Goal: Task Accomplishment & Management: Manage account settings

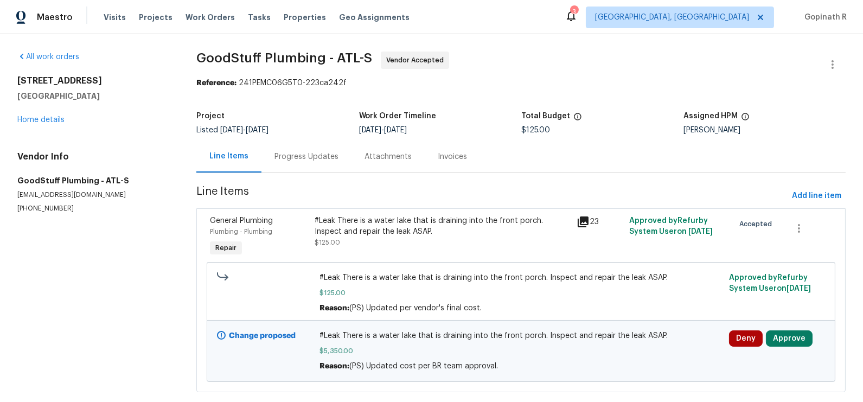
scroll to position [20, 0]
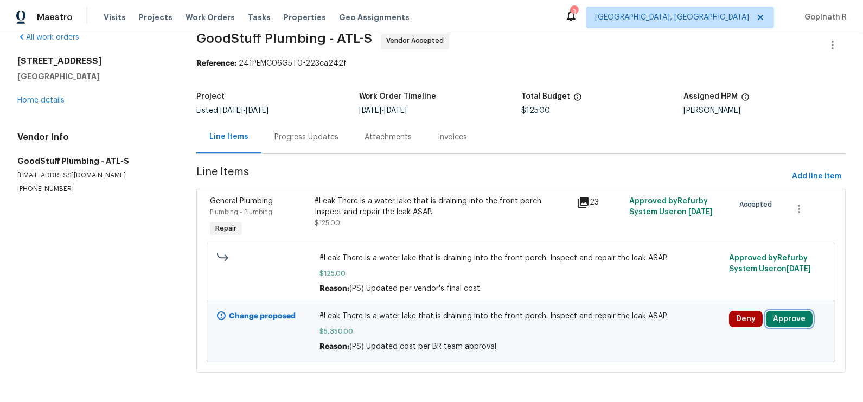
click at [791, 311] on button "Approve" at bounding box center [789, 319] width 47 height 16
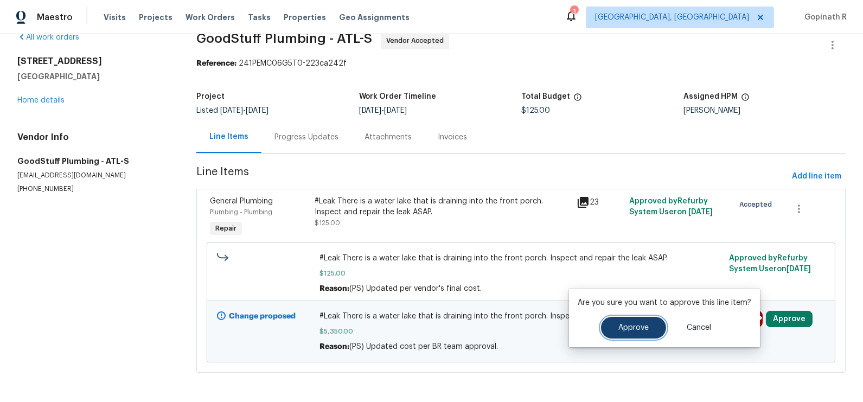
click at [637, 331] on span "Approve" at bounding box center [633, 328] width 30 height 8
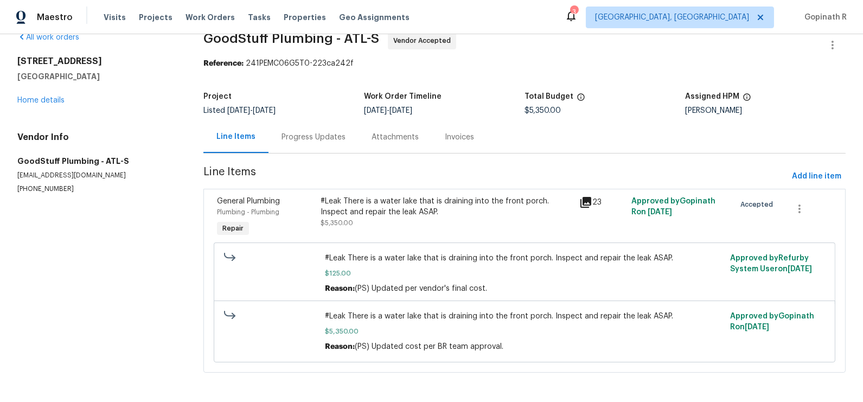
click at [265, 65] on div "Reference: 241PEMC06G5T0-223ca242f" at bounding box center [524, 63] width 642 height 11
copy div "241PEMC06G5T0"
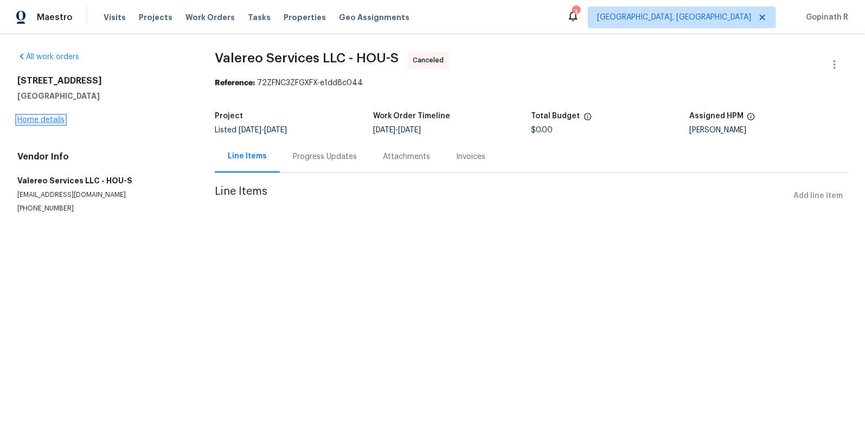
click at [46, 120] on link "Home details" at bounding box center [40, 120] width 47 height 8
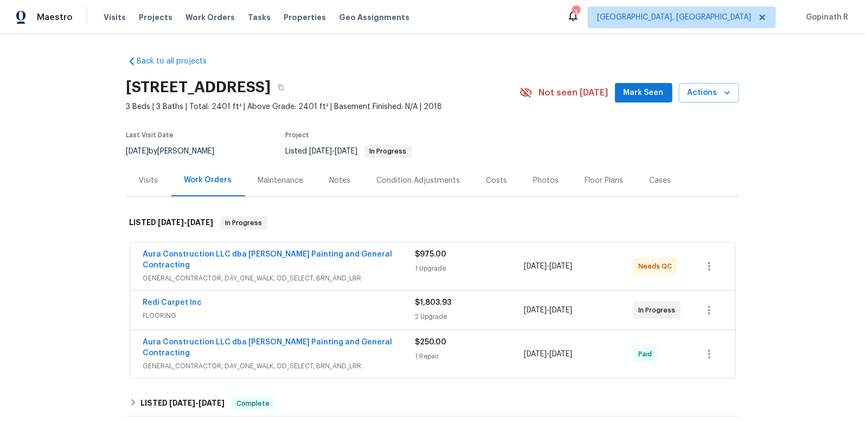
click at [656, 187] on div "Cases" at bounding box center [661, 180] width 48 height 32
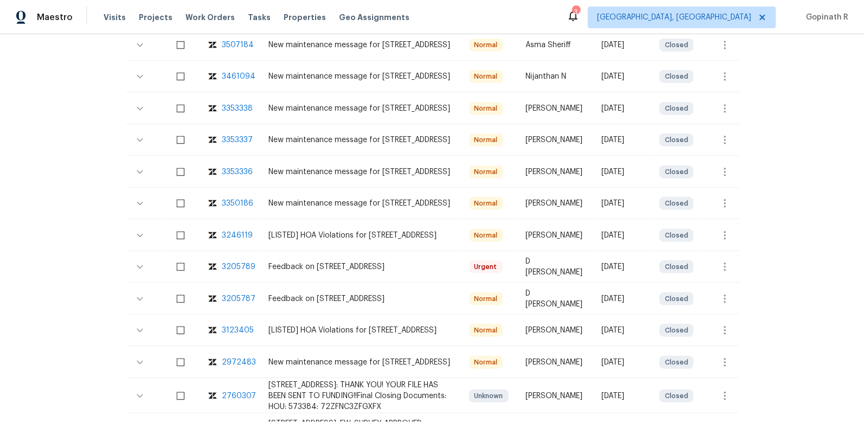
scroll to position [312, 0]
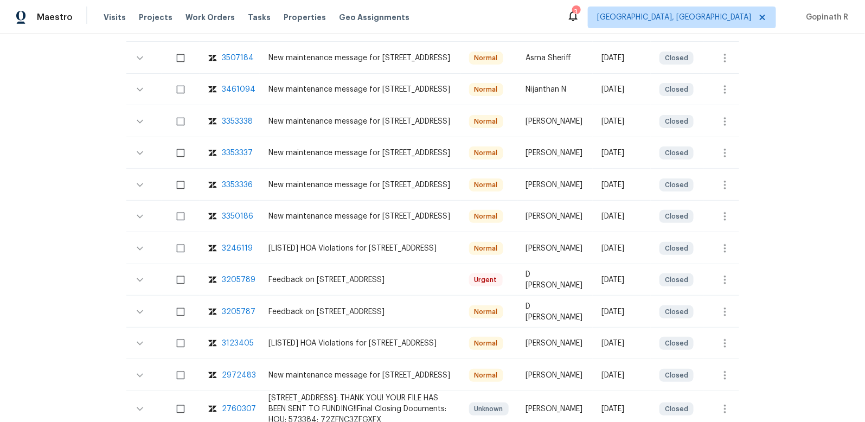
click at [232, 212] on div "3350186" at bounding box center [237, 216] width 31 height 11
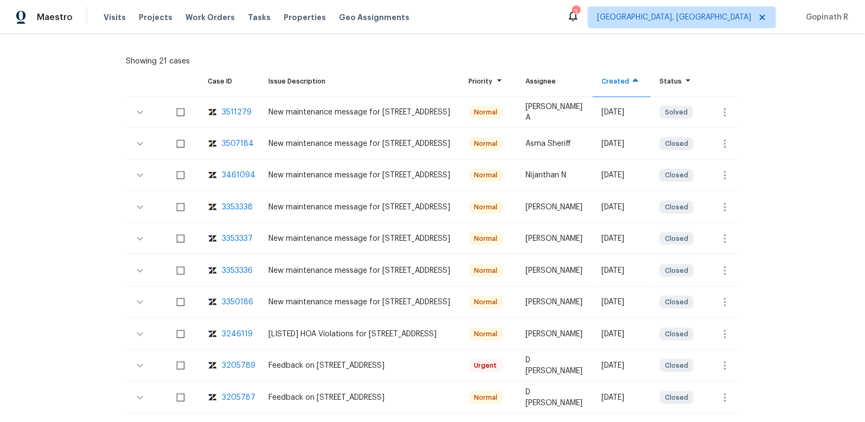
scroll to position [220, 0]
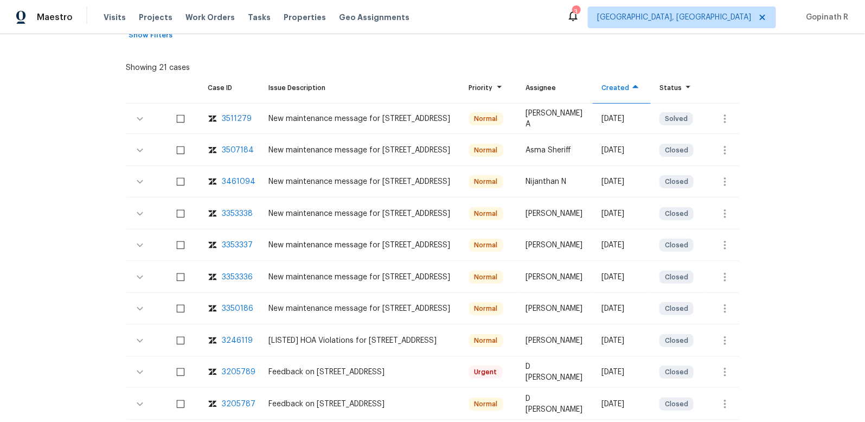
click at [237, 339] on div "3246119" at bounding box center [237, 340] width 31 height 11
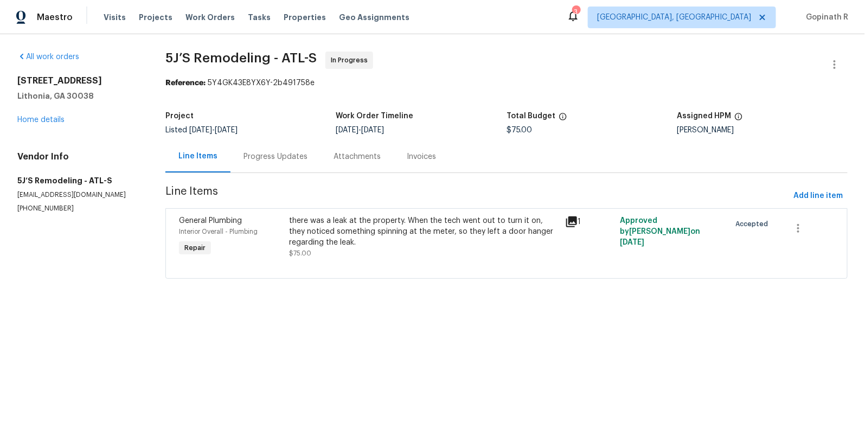
click at [257, 166] on div "Progress Updates" at bounding box center [276, 157] width 90 height 32
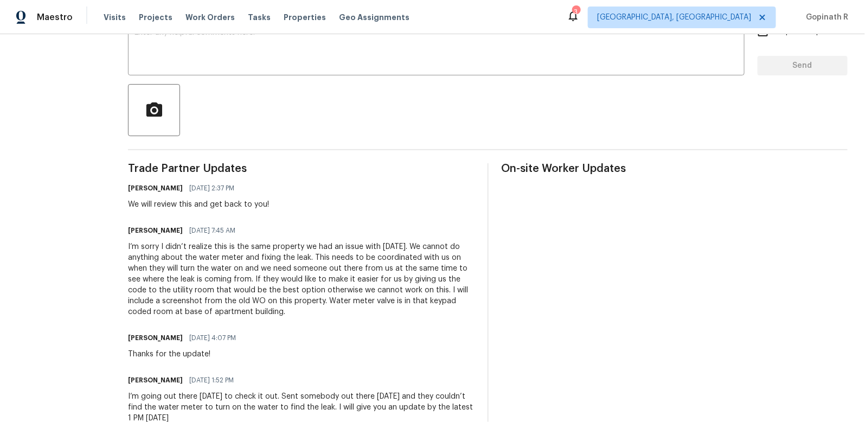
scroll to position [213, 0]
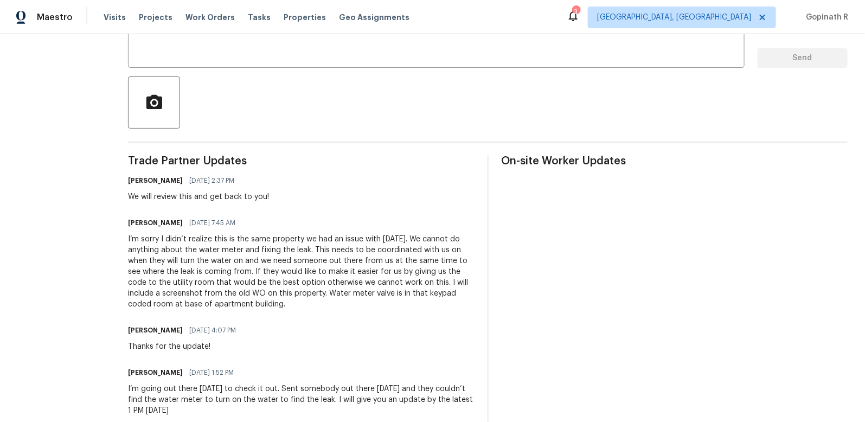
drag, startPoint x: 129, startPoint y: 240, endPoint x: 272, endPoint y: 313, distance: 160.9
click at [419, 273] on div "I’m sorry I didn’t realize this is the same property we had an issue with 2 mon…" at bounding box center [301, 272] width 347 height 76
drag, startPoint x: 427, startPoint y: 271, endPoint x: 219, endPoint y: 276, distance: 208.4
click at [219, 276] on div "I’m sorry I didn’t realize this is the same property we had an issue with 2 mon…" at bounding box center [301, 272] width 347 height 76
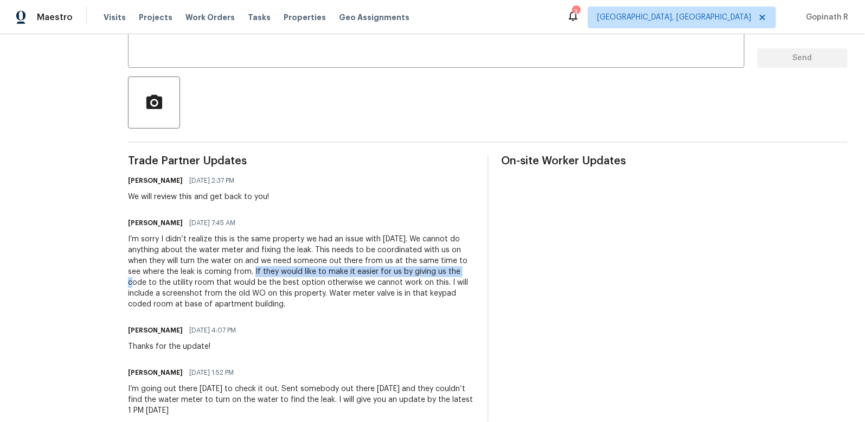
scroll to position [0, 0]
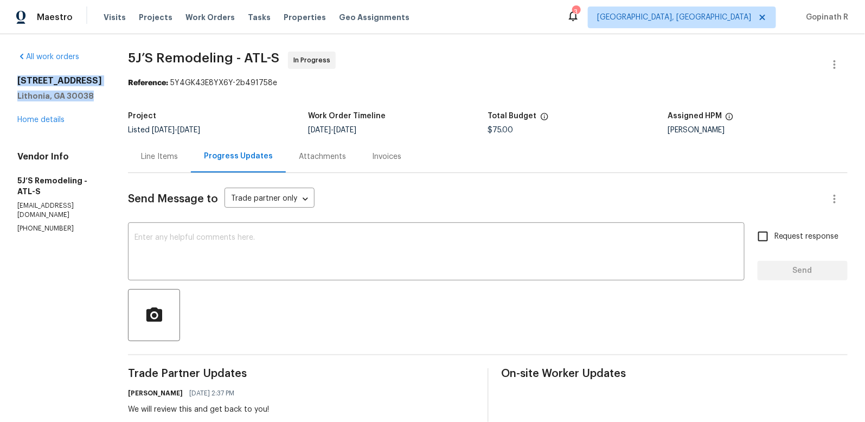
drag, startPoint x: 91, startPoint y: 94, endPoint x: 16, endPoint y: 83, distance: 75.7
copy div "3217 Fairington Dr Lithonia, GA 30038"
